Goal: Find specific page/section: Find specific page/section

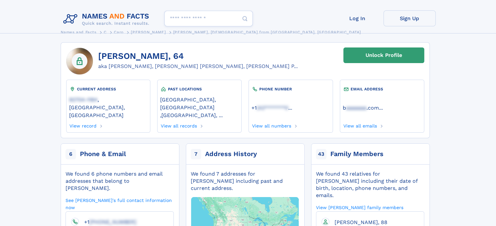
scroll to position [16, 0]
click at [83, 61] on div at bounding box center [80, 61] width 16 height 16
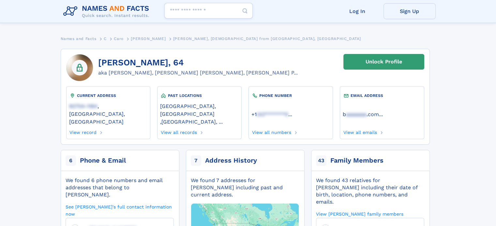
scroll to position [0, 0]
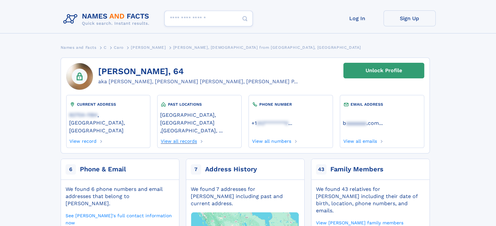
click at [193, 137] on link "View all records" at bounding box center [178, 140] width 37 height 7
click at [188, 17] on input "Search people" at bounding box center [208, 19] width 88 height 16
